Goal: Transaction & Acquisition: Purchase product/service

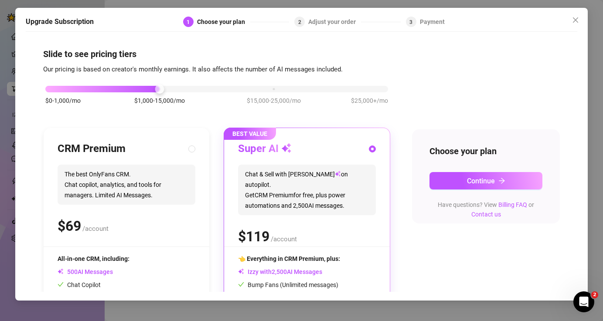
click at [407, 131] on div "$0-1,000/mo $1,000-15,000/mo $15,000-25,000/mo $25,000+/mo CRM Premium The best…" at bounding box center [301, 226] width 517 height 302
click at [404, 132] on div "$0-1,000/mo $1,000-15,000/mo $15,000-25,000/mo $25,000+/mo CRM Premium The best…" at bounding box center [301, 226] width 517 height 302
click at [334, 187] on span "Chat & Sell with Izzy on autopilot. Get CRM Premium for free, plus power automa…" at bounding box center [307, 190] width 138 height 51
click at [404, 181] on div "$0-1,000/mo $1,000-15,000/mo $15,000-25,000/mo $25,000+/mo CRM Premium The best…" at bounding box center [301, 226] width 517 height 302
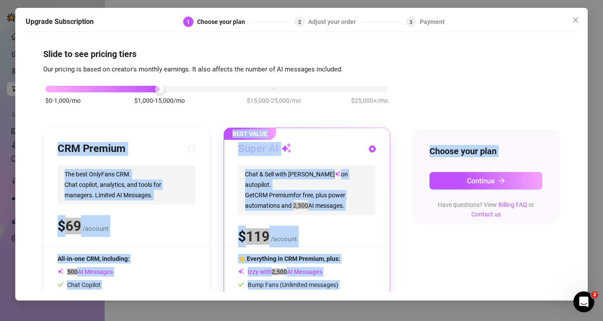
drag, startPoint x: 404, startPoint y: 181, endPoint x: 407, endPoint y: 75, distance: 105.9
click at [407, 75] on div "$0-1,000/mo $1,000-15,000/mo $15,000-25,000/mo $25,000+/mo CRM Premium The best…" at bounding box center [301, 226] width 517 height 302
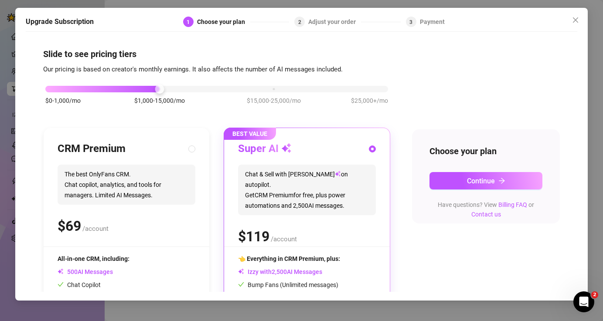
click at [330, 26] on div "Adjust your order" at bounding box center [334, 22] width 53 height 10
click at [479, 177] on span "Continue" at bounding box center [481, 181] width 28 height 8
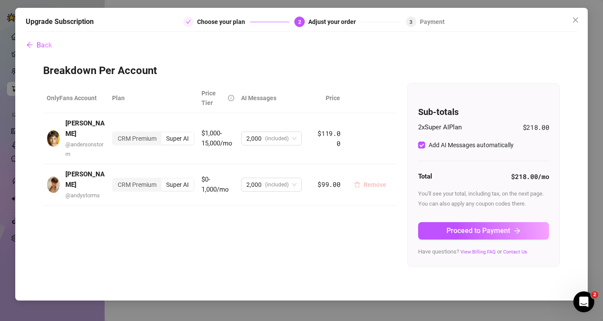
click at [367, 181] on span "Remove" at bounding box center [374, 184] width 23 height 7
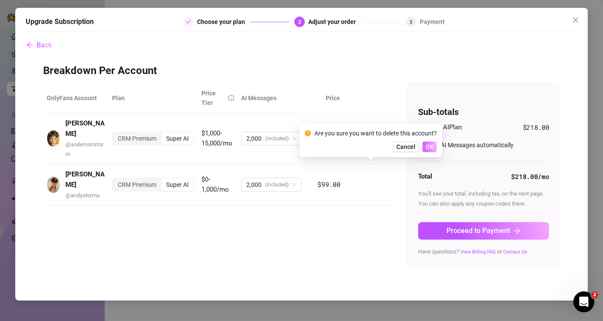
click at [432, 148] on span "OK" at bounding box center [429, 146] width 8 height 7
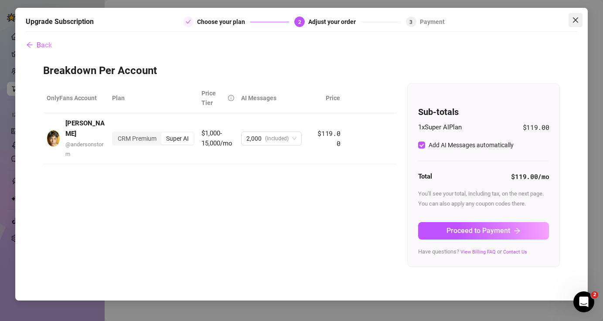
click at [575, 21] on icon "close" at bounding box center [575, 20] width 7 height 7
